Goal: Check status

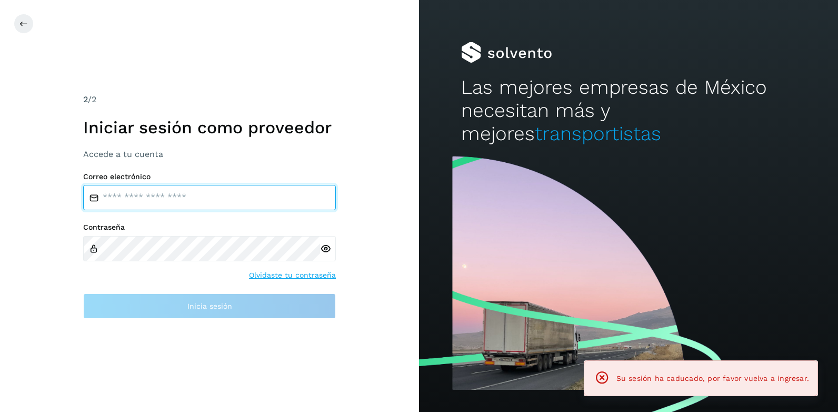
click at [114, 196] on input "email" at bounding box center [209, 197] width 253 height 25
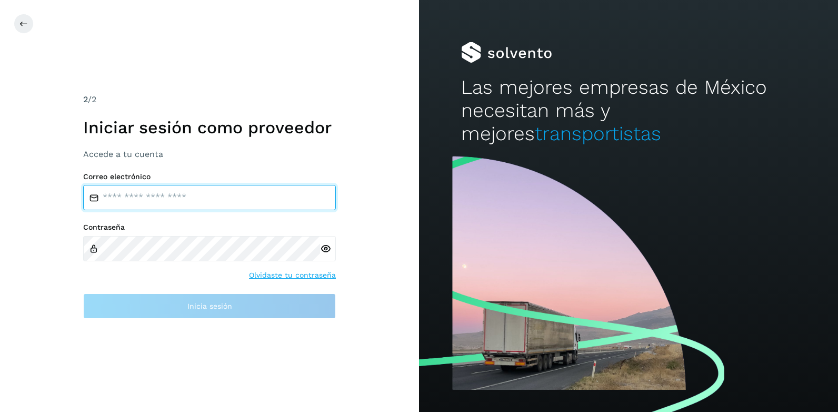
type input "**********"
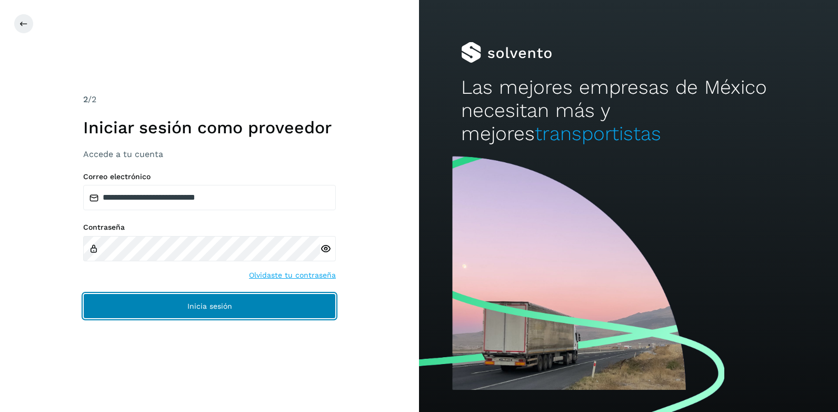
click at [193, 302] on span "Inicia sesión" at bounding box center [209, 305] width 45 height 7
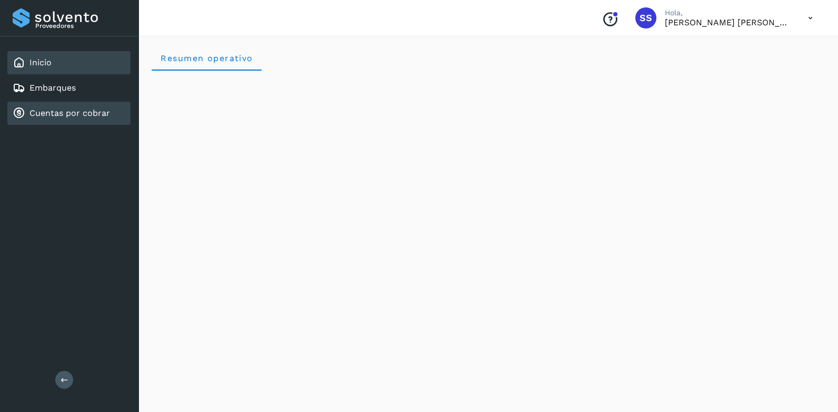
click at [52, 114] on link "Cuentas por cobrar" at bounding box center [69, 113] width 81 height 10
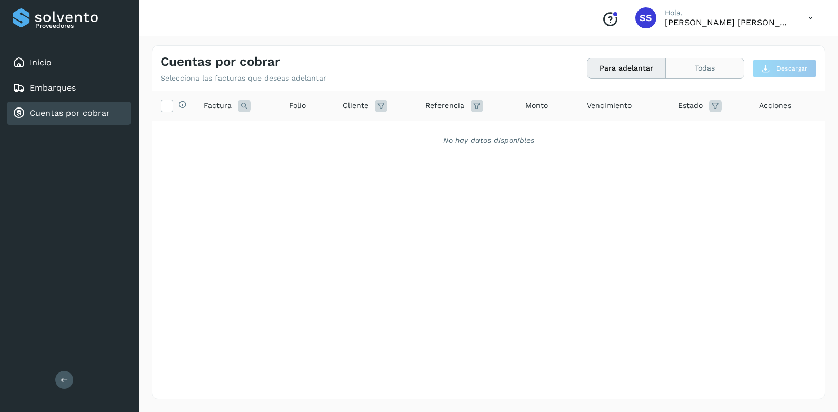
click at [689, 68] on button "Todas" at bounding box center [705, 67] width 78 height 19
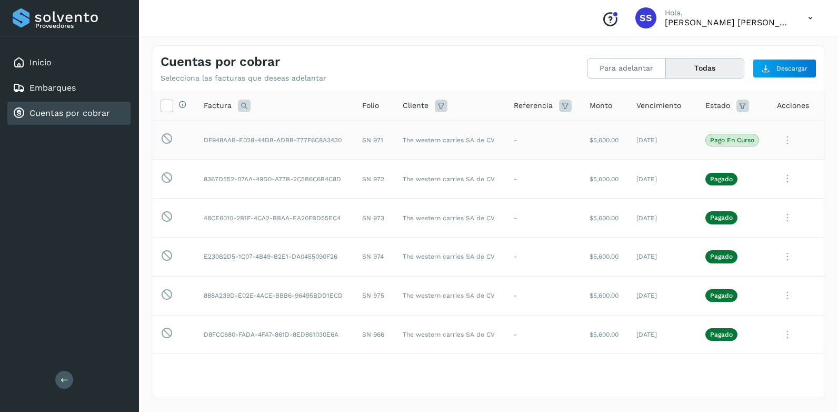
click at [717, 141] on p "Pago en curso" at bounding box center [732, 139] width 44 height 7
click at [513, 141] on td "-" at bounding box center [543, 140] width 76 height 39
click at [513, 140] on td "-" at bounding box center [543, 140] width 76 height 39
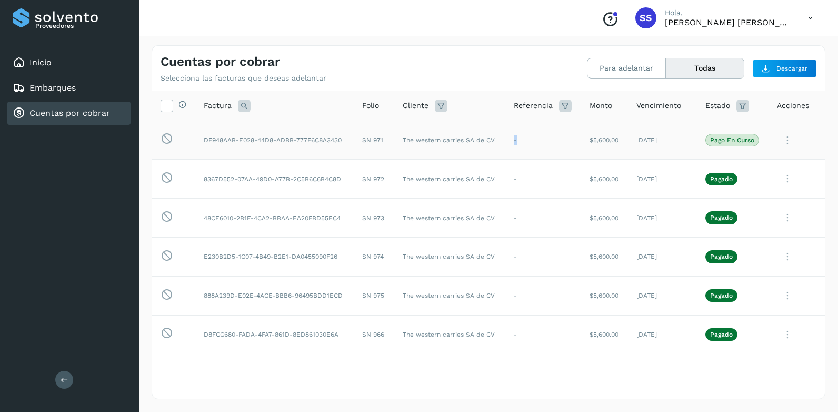
click at [513, 140] on td "-" at bounding box center [543, 140] width 76 height 39
drag, startPoint x: 513, startPoint y: 140, endPoint x: 538, endPoint y: 156, distance: 29.5
click at [538, 156] on td "-" at bounding box center [543, 140] width 76 height 39
click at [737, 105] on icon at bounding box center [743, 106] width 13 height 13
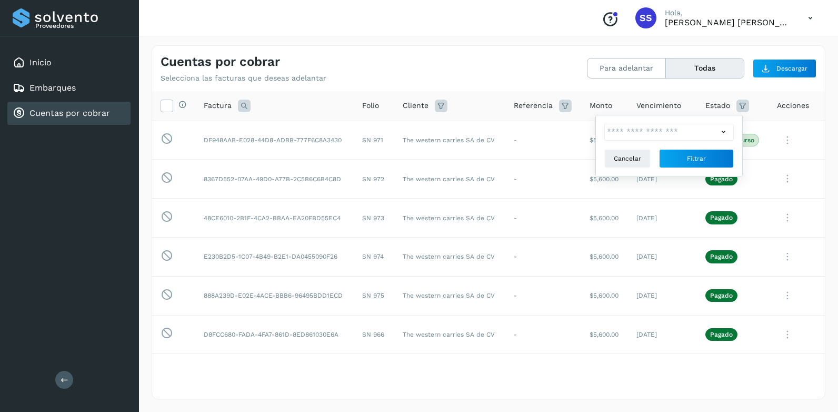
click at [726, 135] on icon at bounding box center [723, 131] width 11 height 11
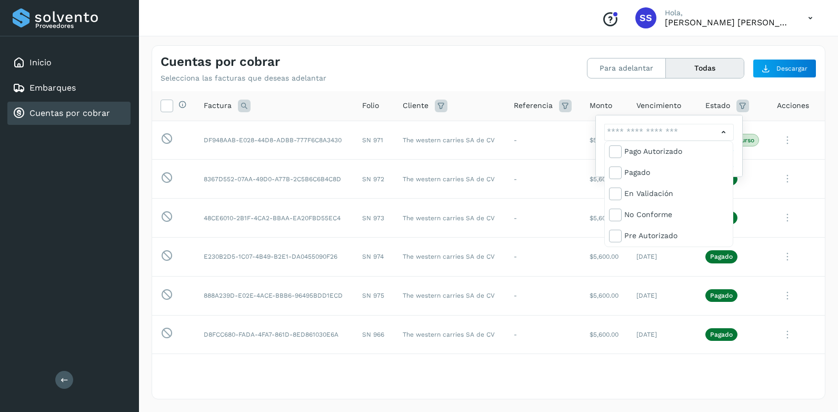
click at [780, 182] on div at bounding box center [419, 206] width 838 height 412
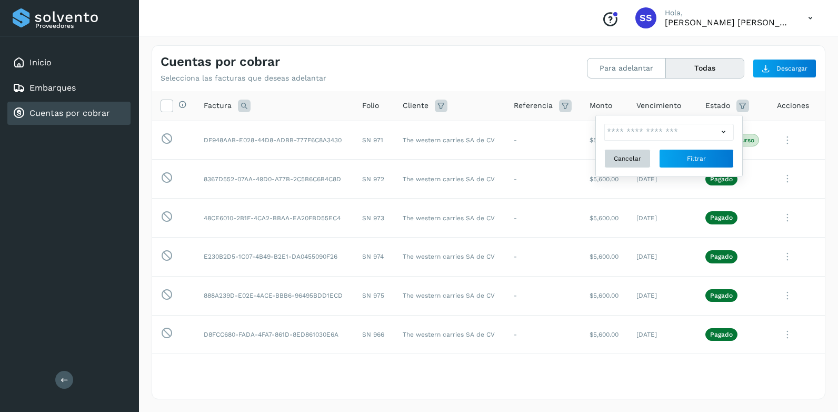
click at [620, 161] on span "Cancelar" at bounding box center [627, 158] width 27 height 9
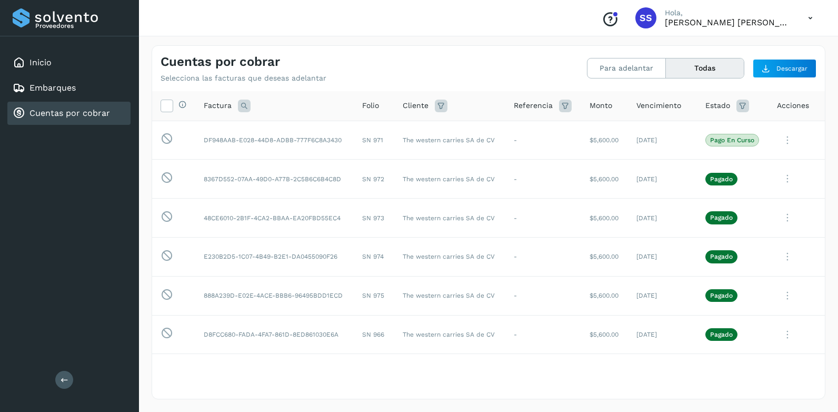
click at [810, 18] on icon at bounding box center [811, 18] width 22 height 22
click at [810, 18] on div at bounding box center [419, 206] width 838 height 412
